Goal: Answer question/provide support: Answer question/provide support

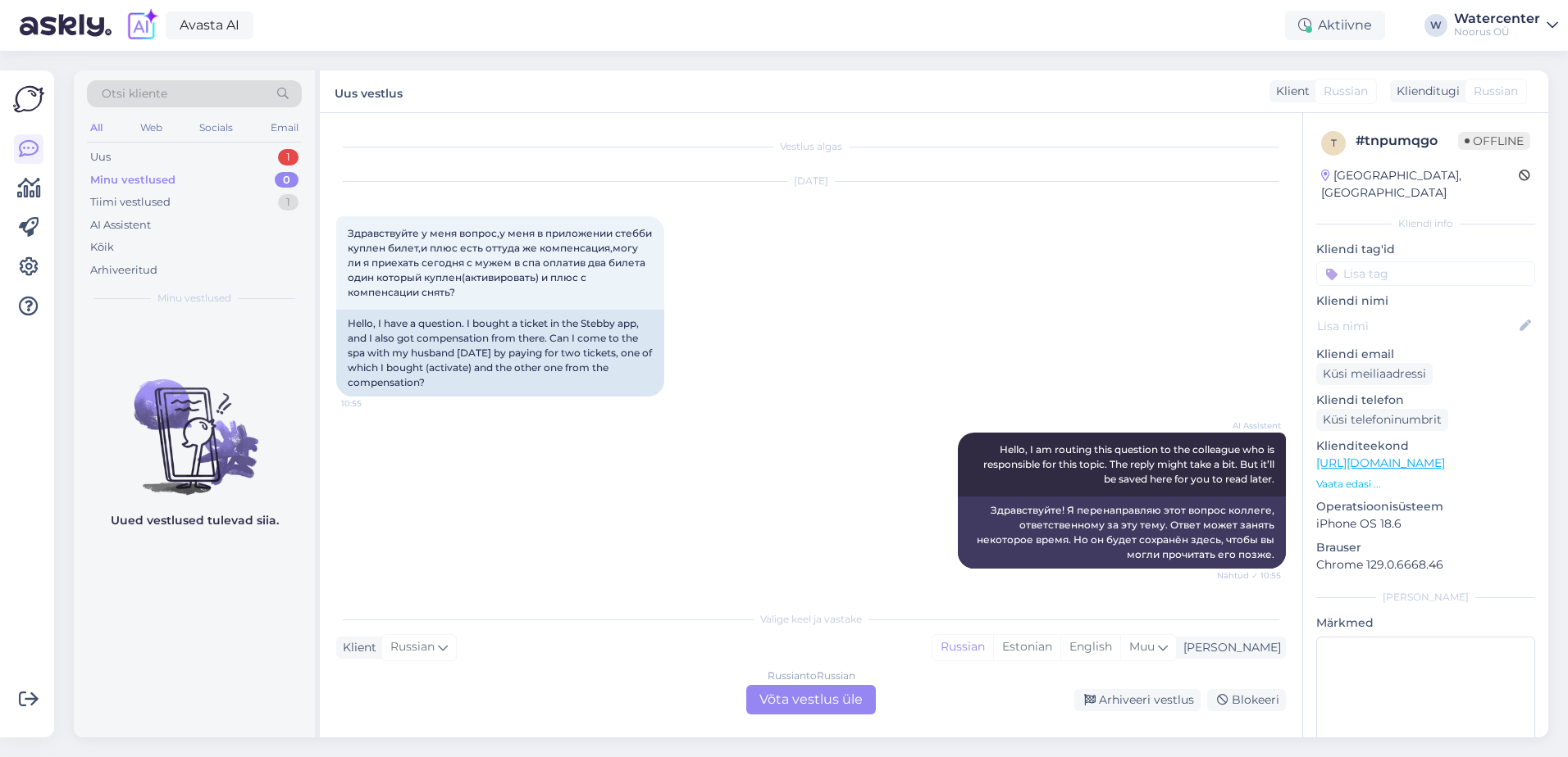
click at [821, 703] on div "Russian to Russian Võta vestlus üle" at bounding box center [811, 700] width 129 height 29
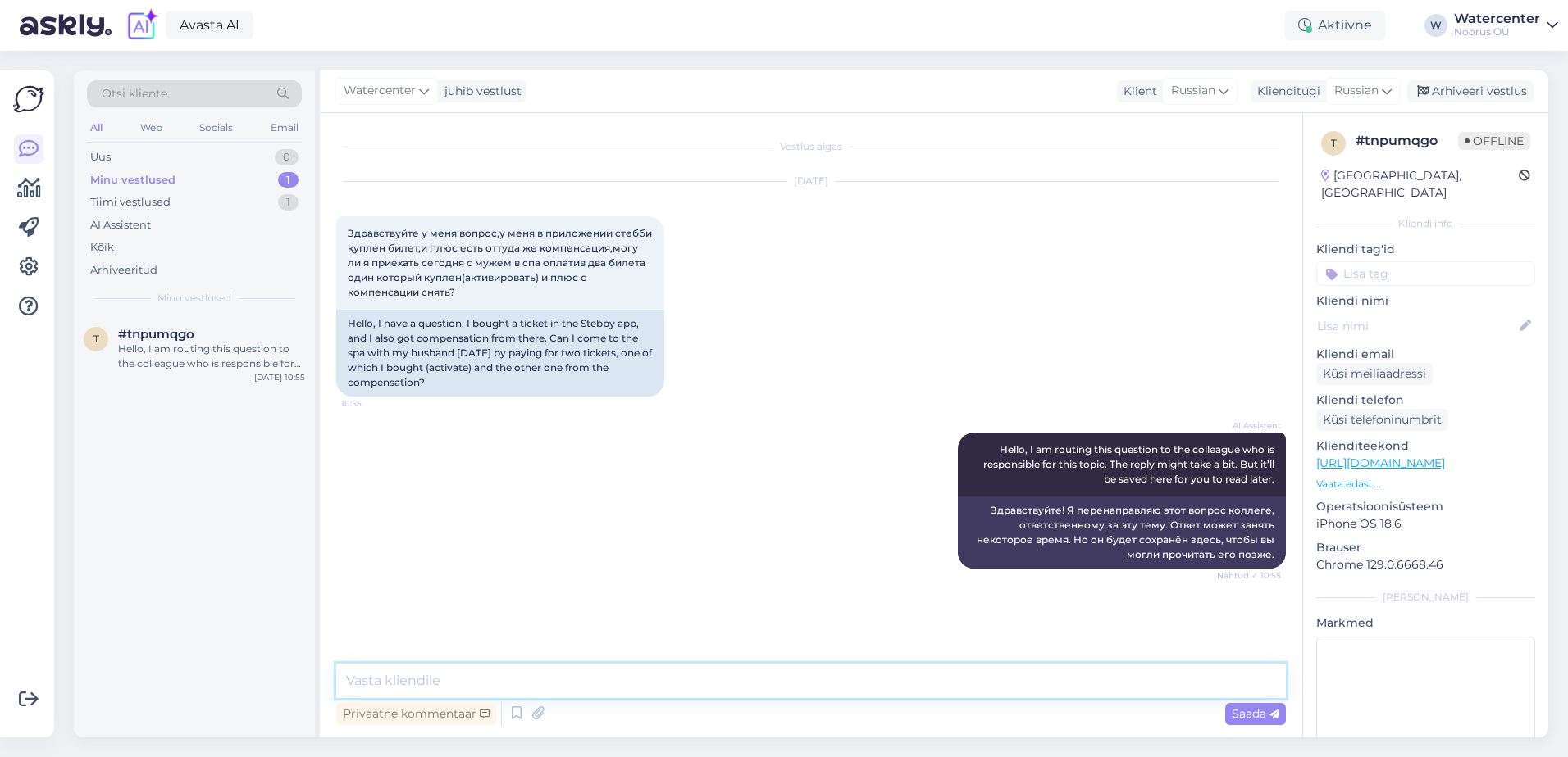
click at [553, 677] on textarea at bounding box center [811, 681] width 949 height 34
type textarea "Добрый день! Да, можно. Главное при себе иметь вашу Ид-карту."
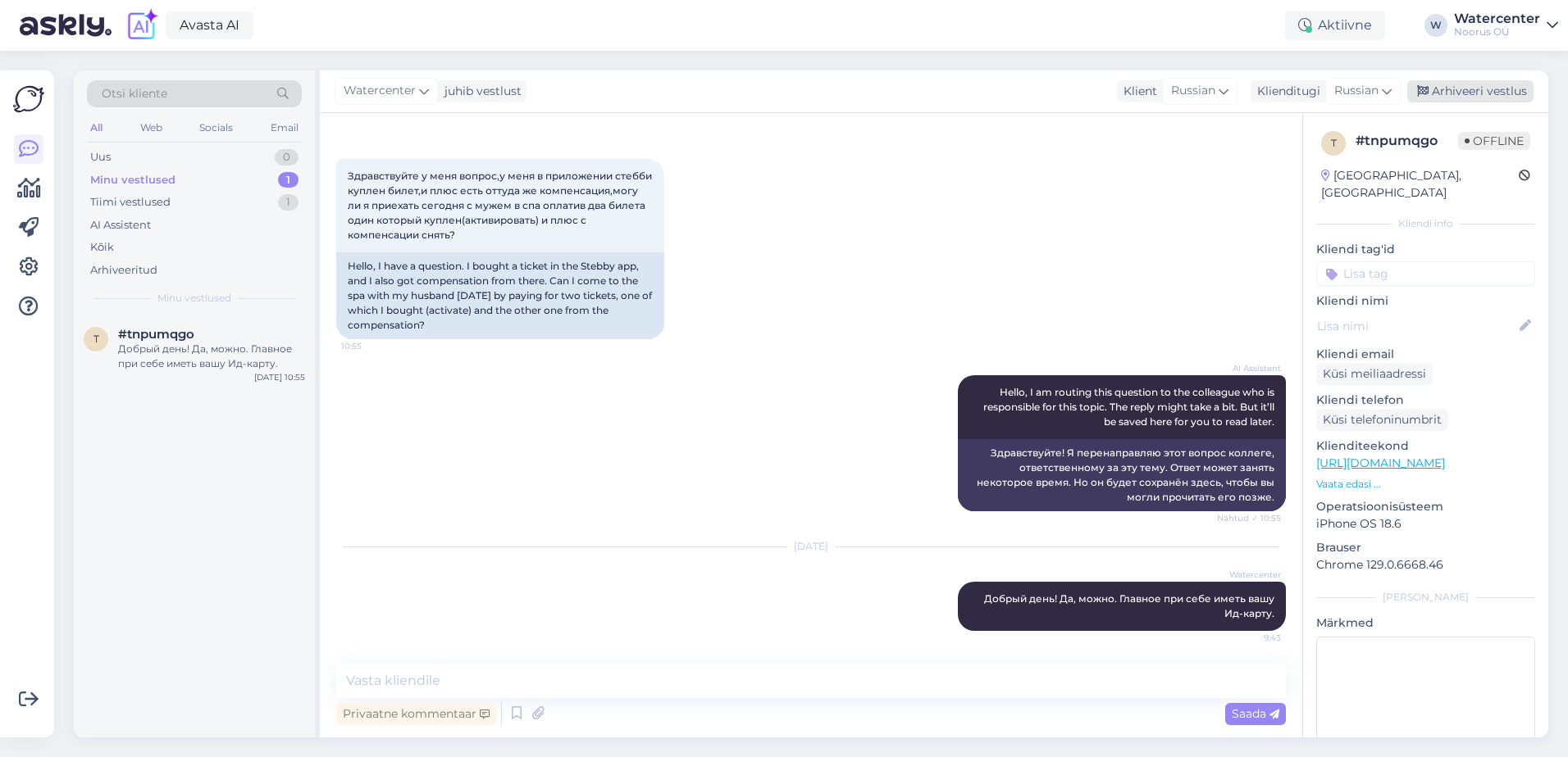
click at [1481, 92] on div "Arhiveeri vestlus" at bounding box center [1470, 92] width 126 height 22
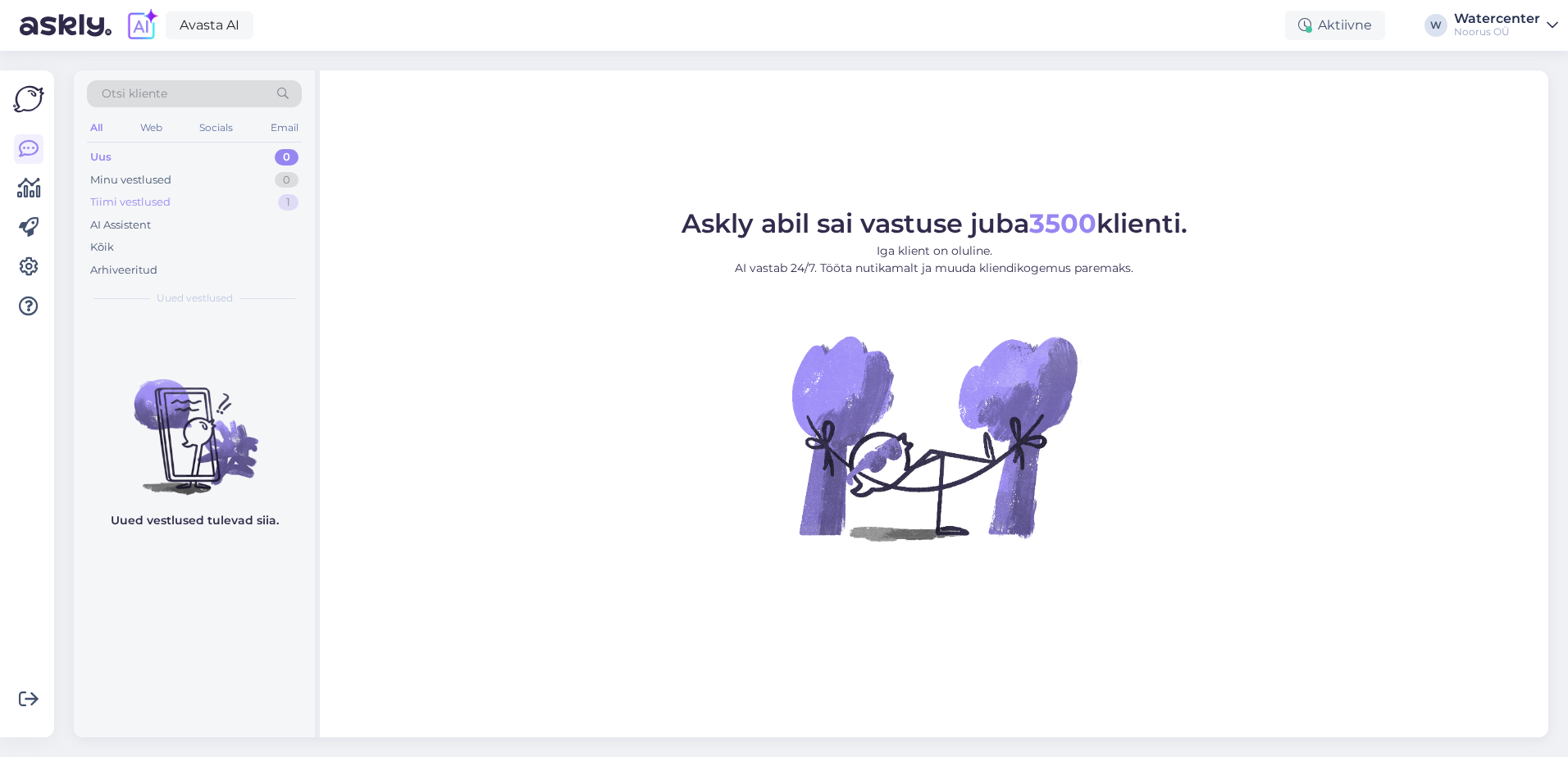
click at [153, 201] on div "Tiimi vestlused" at bounding box center [130, 202] width 81 height 16
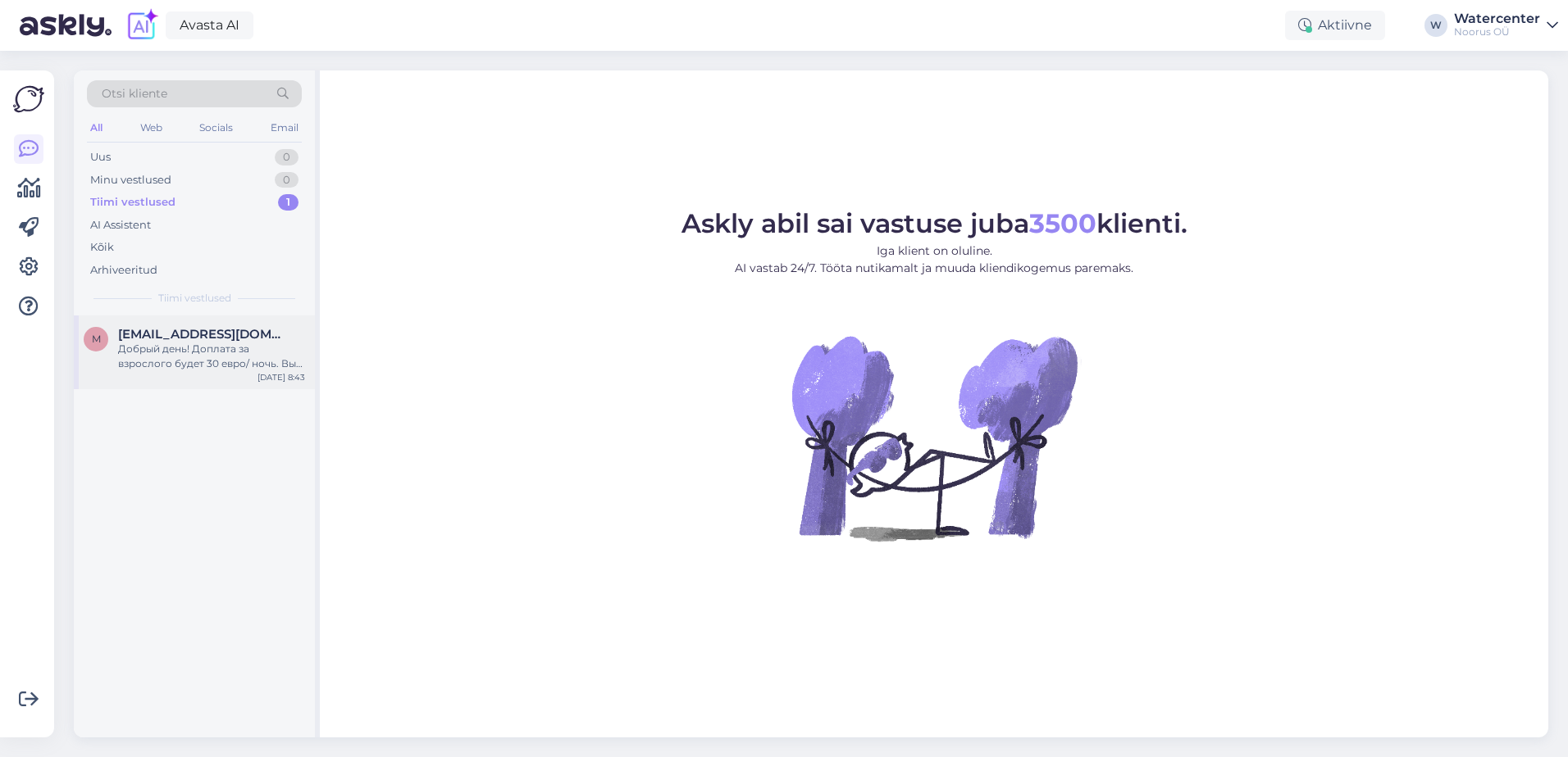
click at [258, 352] on div "Добрый день! Доплата за взрослого будет 30 евро/ ночь. Вы Желаете раздельные кр…" at bounding box center [212, 356] width 187 height 29
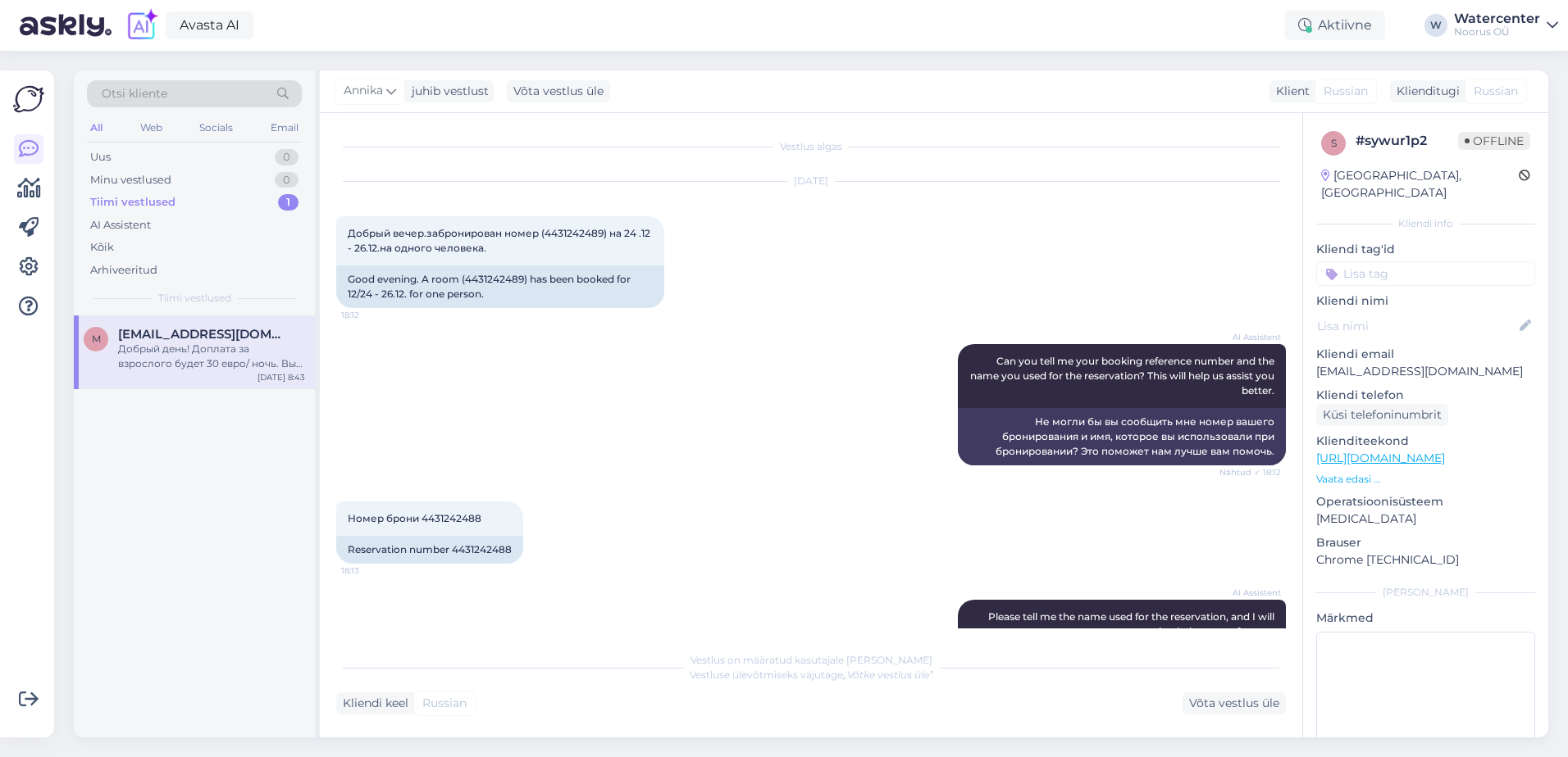
scroll to position [1132, 0]
